Goal: Transaction & Acquisition: Subscribe to service/newsletter

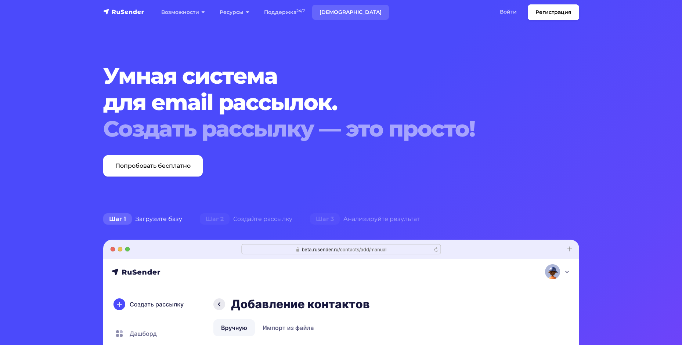
click at [333, 10] on link "[DEMOGRAPHIC_DATA]" at bounding box center [350, 12] width 77 height 15
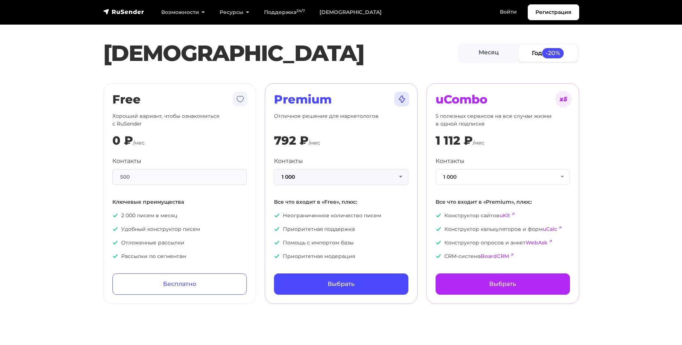
click at [342, 178] on button "1 000" at bounding box center [341, 177] width 134 height 16
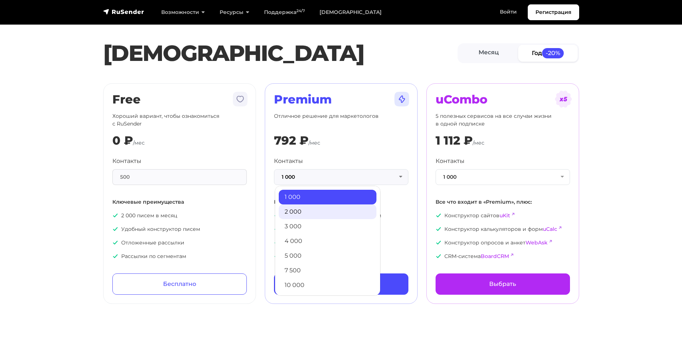
click at [297, 211] on link "2 000" at bounding box center [328, 211] width 98 height 15
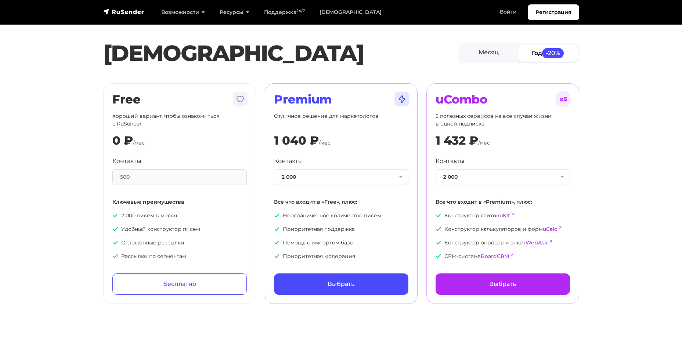
click at [638, 120] on section "[PERSON_NAME] Год -20% Free Хороший вариант, чтобы ознакомиться с RuSender 0 ₽ …" at bounding box center [341, 156] width 682 height 295
